Goal: Task Accomplishment & Management: Manage account settings

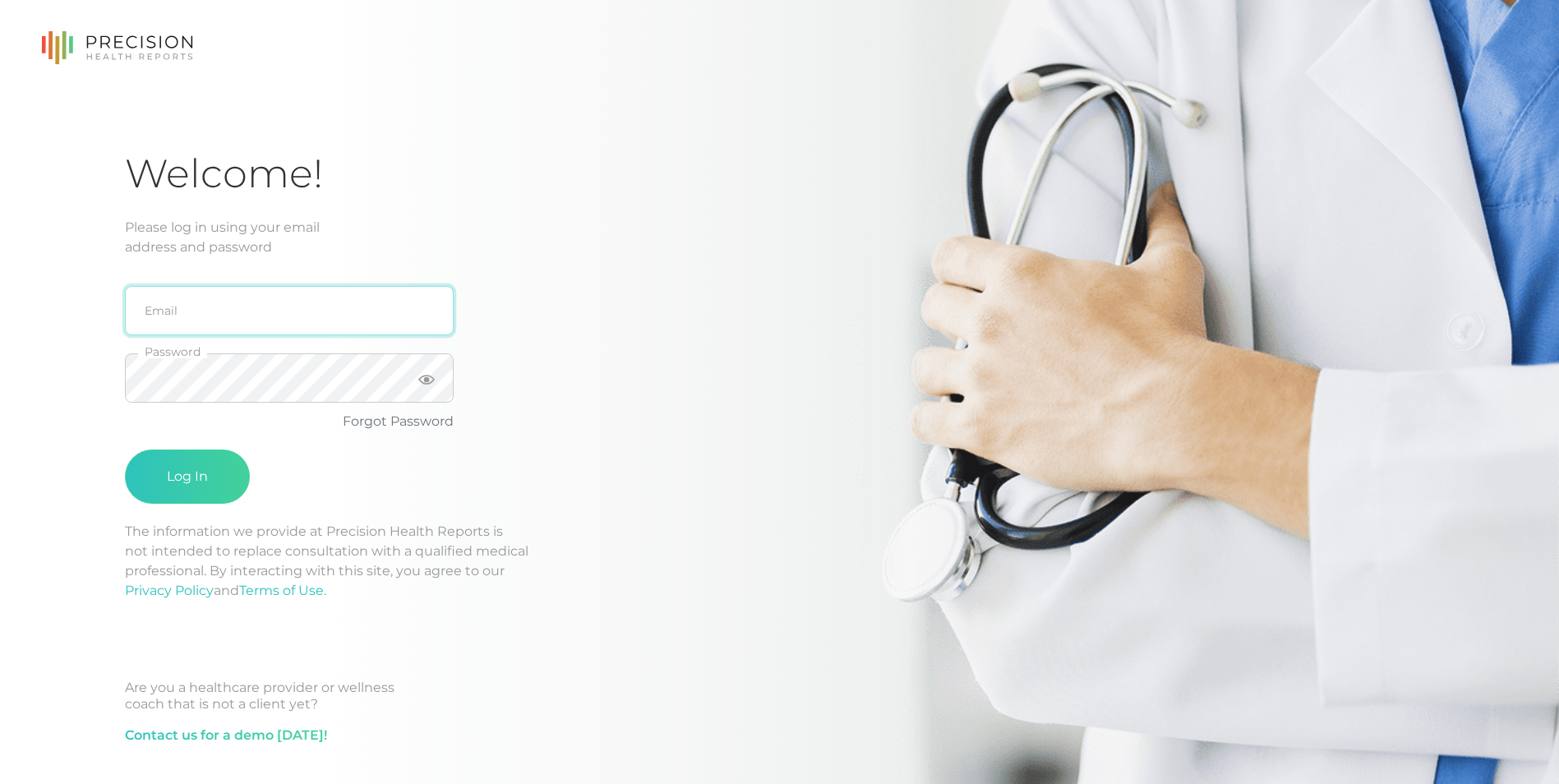
click at [269, 301] on input "email" at bounding box center [290, 311] width 329 height 50
type input "[EMAIL_ADDRESS][DOMAIN_NAME]"
click at [499, 320] on div "[EMAIL_ADDRESS][DOMAIN_NAME] Email Password Forgot Password Log In" at bounding box center [388, 390] width 526 height 265
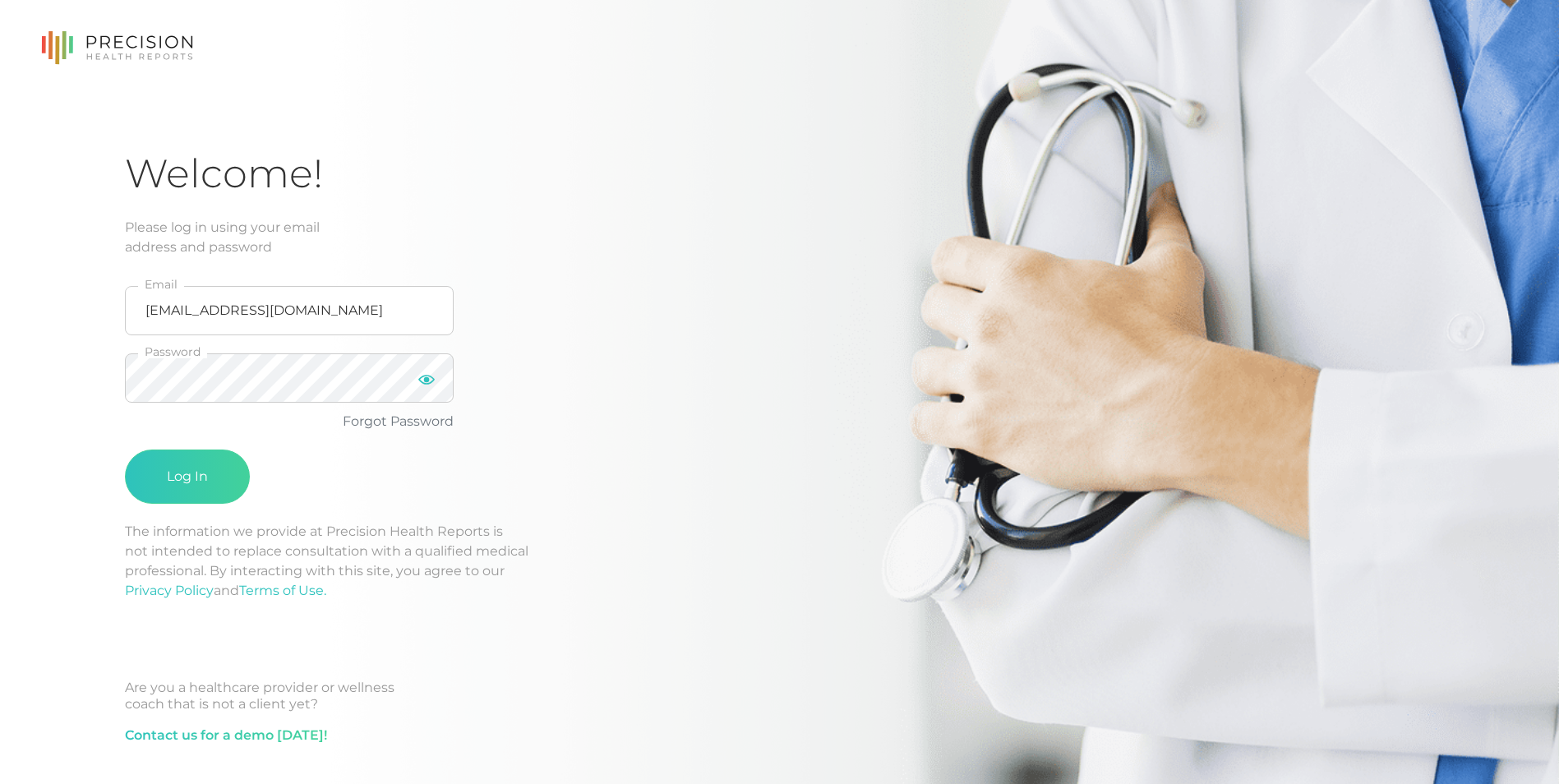
click at [424, 378] on icon at bounding box center [427, 380] width 17 height 17
click at [214, 476] on button "Log In" at bounding box center [188, 476] width 125 height 54
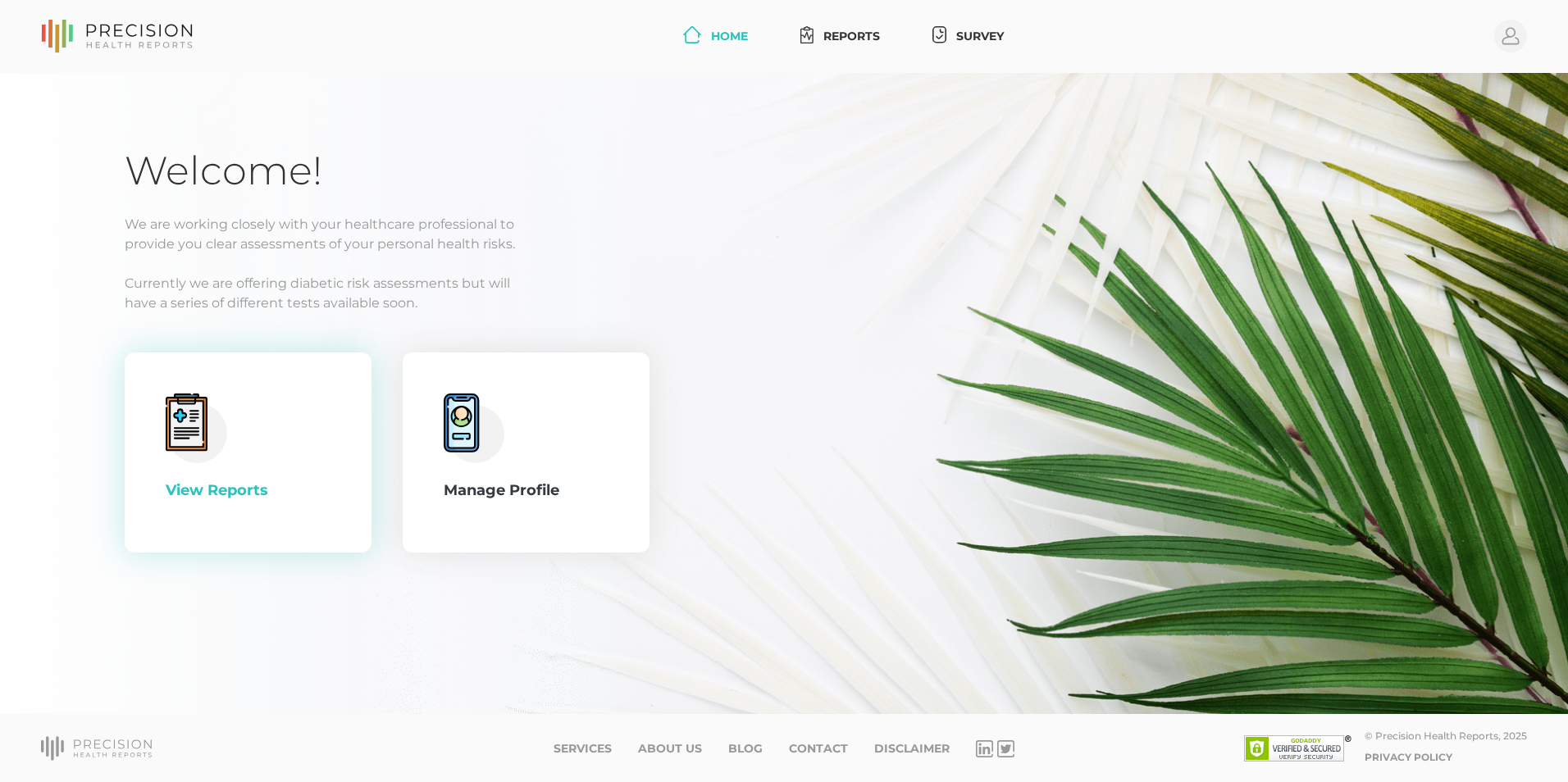
click at [194, 427] on icon at bounding box center [186, 423] width 27 height 30
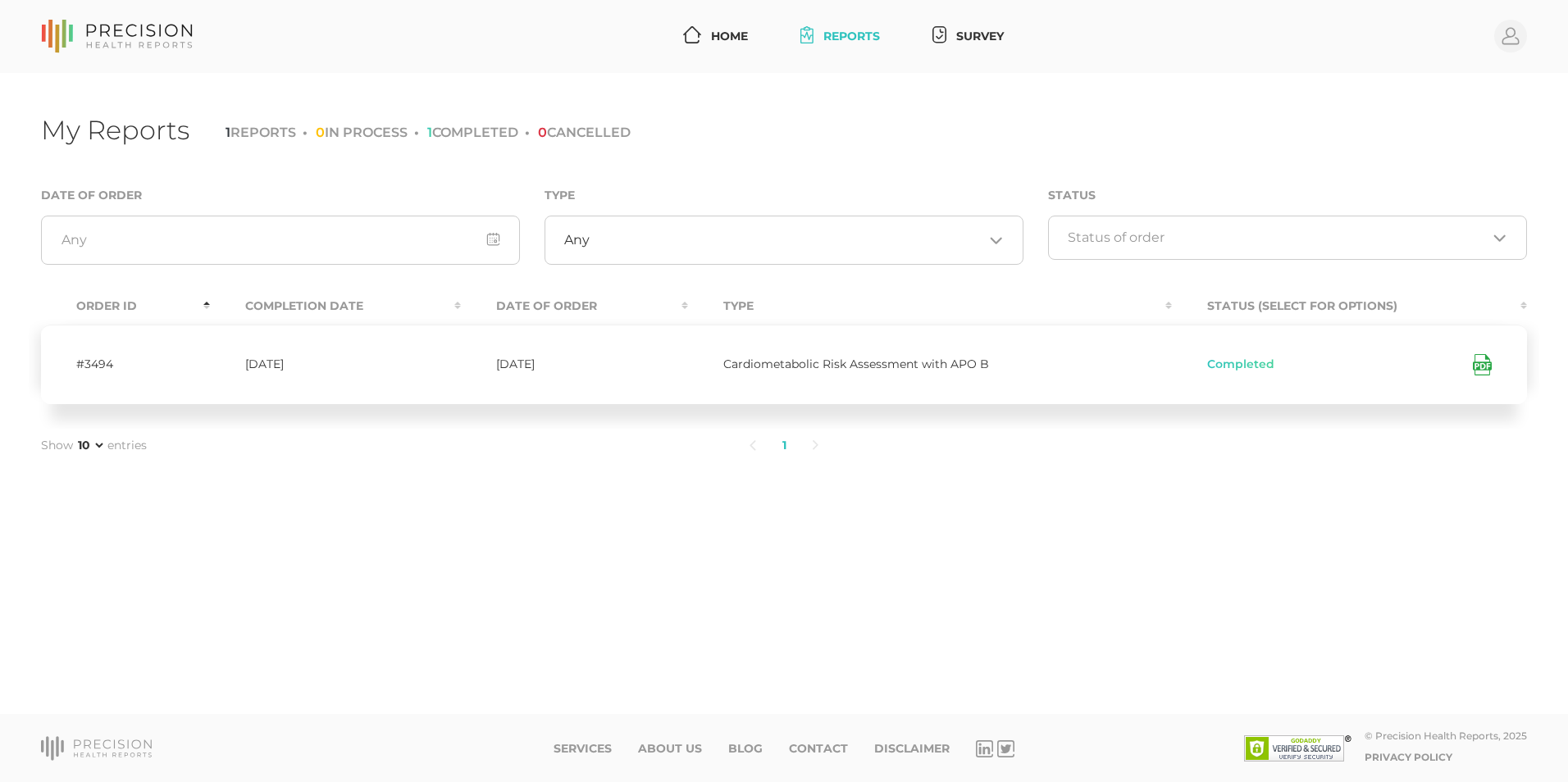
click at [1482, 368] on icon at bounding box center [1480, 366] width 8 height 4
